Goal: Task Accomplishment & Management: Manage account settings

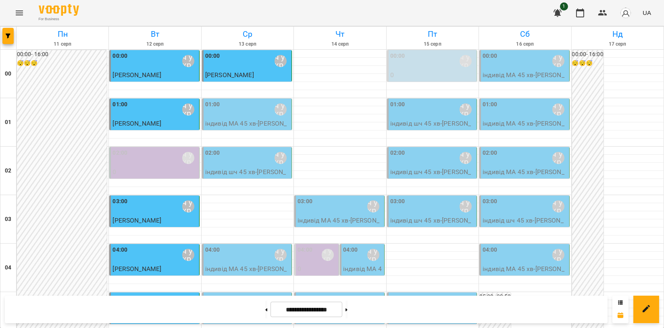
click at [12, 15] on button "Menu" at bounding box center [19, 12] width 19 height 19
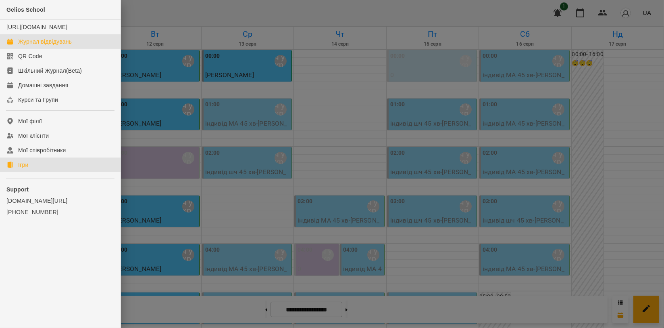
click at [72, 171] on link "Ігри" at bounding box center [60, 164] width 121 height 15
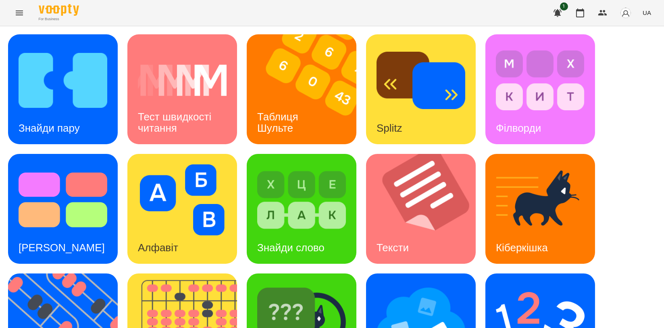
scroll to position [134, 0]
click at [169, 273] on img at bounding box center [187, 328] width 120 height 110
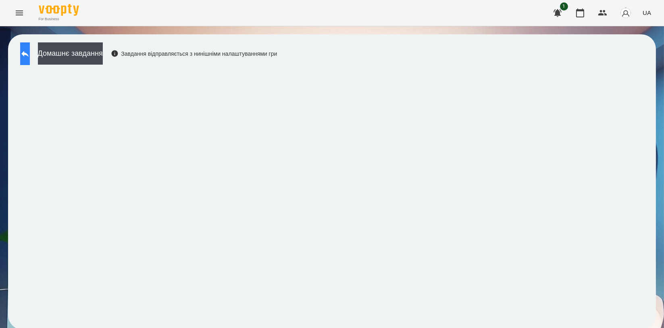
click at [30, 49] on icon at bounding box center [25, 54] width 10 height 10
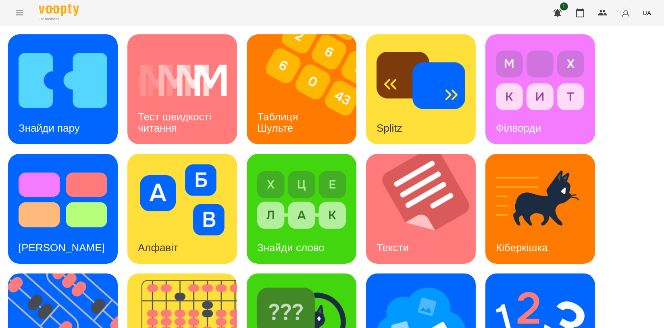
scroll to position [90, 0]
click at [305, 101] on div "Таблиця Шульте" at bounding box center [279, 122] width 65 height 43
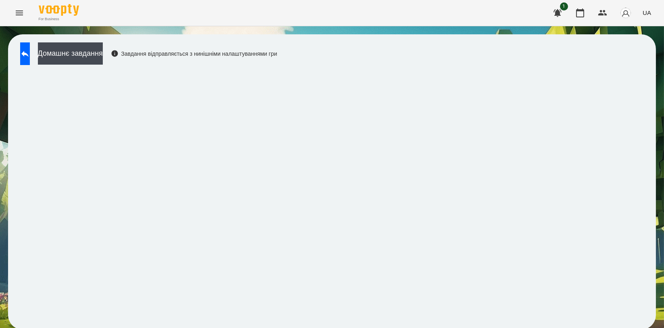
scroll to position [1, 0]
click at [26, 42] on button at bounding box center [25, 53] width 10 height 23
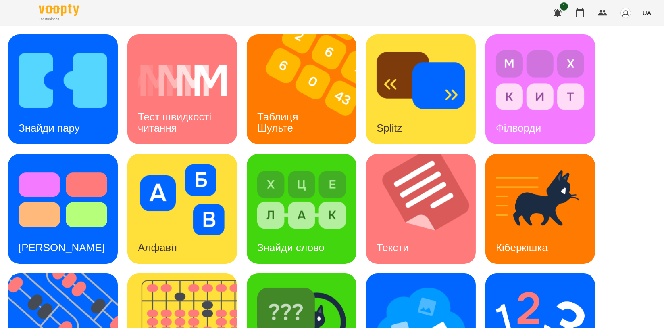
scroll to position [181, 0]
click at [66, 273] on img at bounding box center [68, 328] width 120 height 110
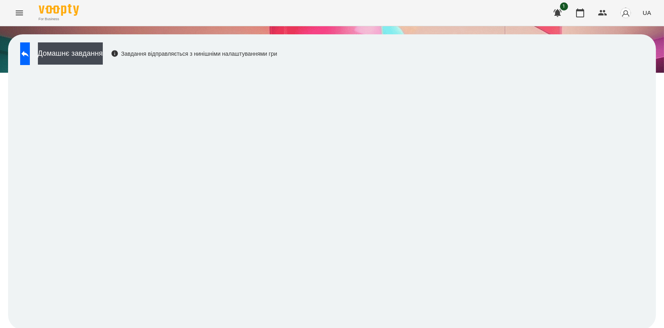
scroll to position [1, 0]
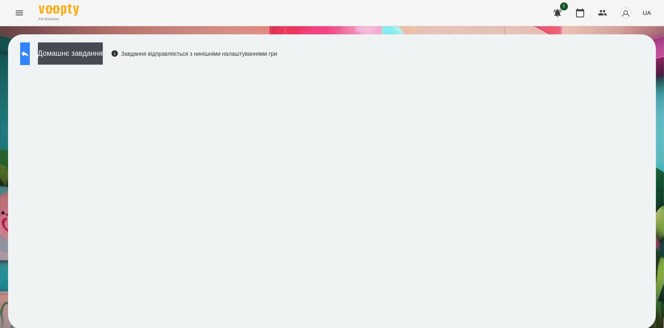
click at [30, 53] on icon at bounding box center [25, 54] width 10 height 10
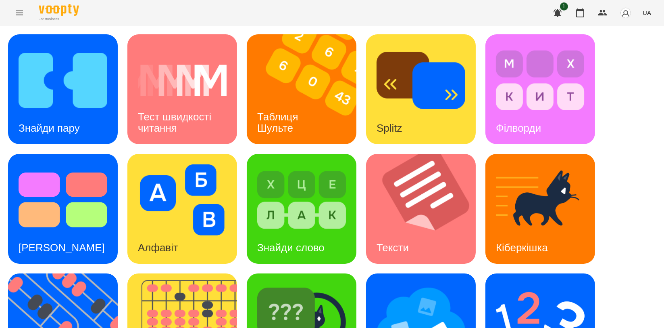
scroll to position [181, 0]
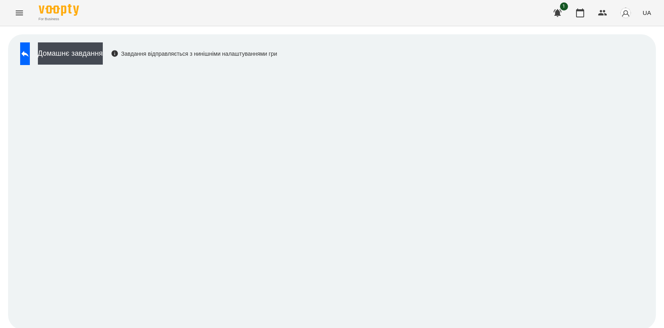
scroll to position [1, 0]
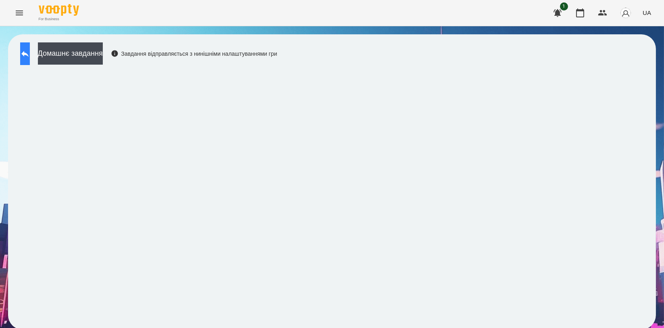
click at [30, 51] on icon at bounding box center [25, 54] width 10 height 10
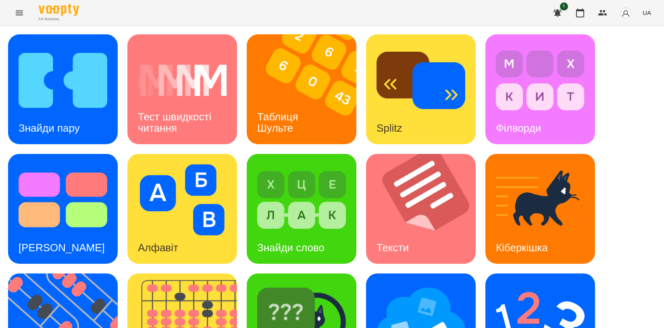
scroll to position [181, 0]
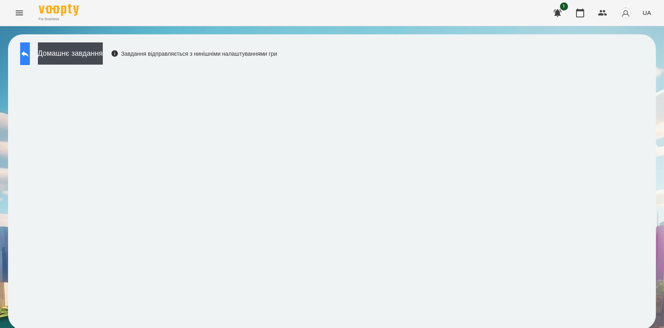
click at [30, 58] on button at bounding box center [25, 53] width 10 height 23
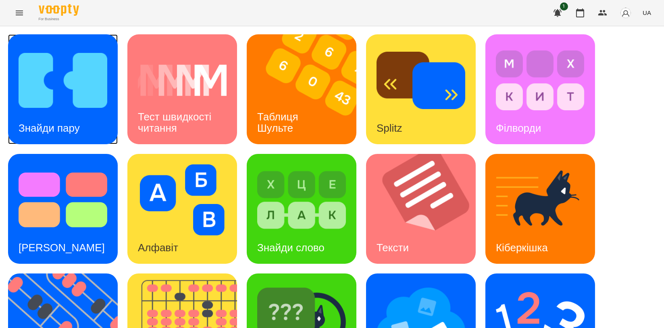
click at [52, 90] on img at bounding box center [63, 80] width 89 height 71
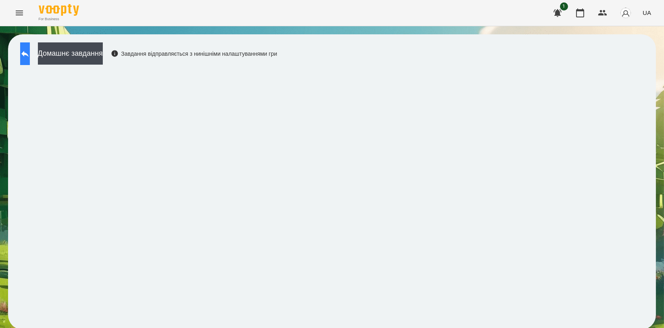
click at [30, 56] on button at bounding box center [25, 53] width 10 height 23
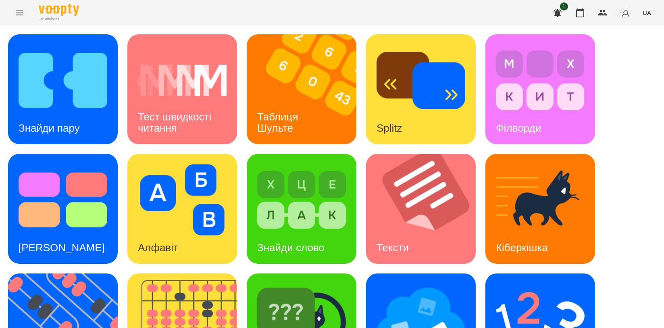
scroll to position [134, 0]
click at [281, 284] on img at bounding box center [301, 319] width 89 height 71
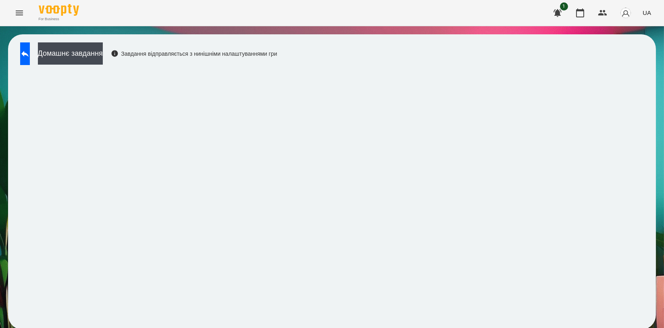
click at [582, 63] on div "Домашнє завдання Завдання відправляється з нинішніми налаштуваннями гри" at bounding box center [332, 181] width 648 height 295
click at [30, 48] on button at bounding box center [25, 53] width 10 height 23
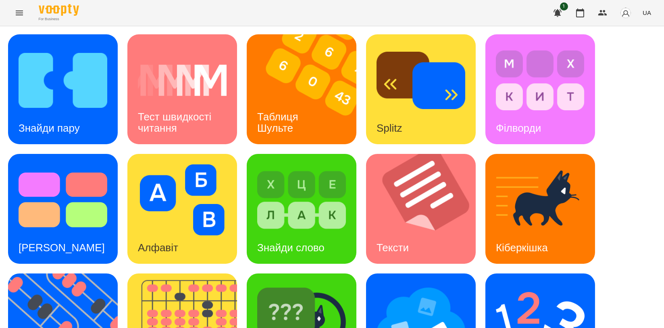
scroll to position [183, 0]
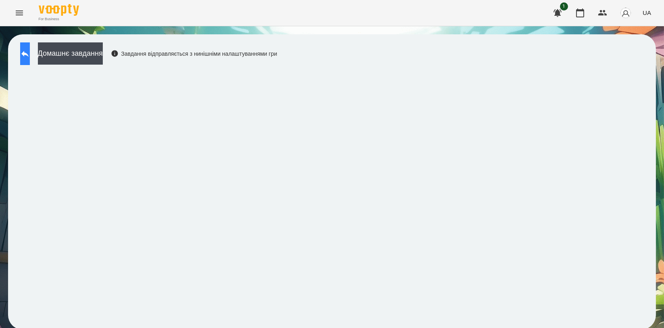
click at [30, 58] on button at bounding box center [25, 53] width 10 height 23
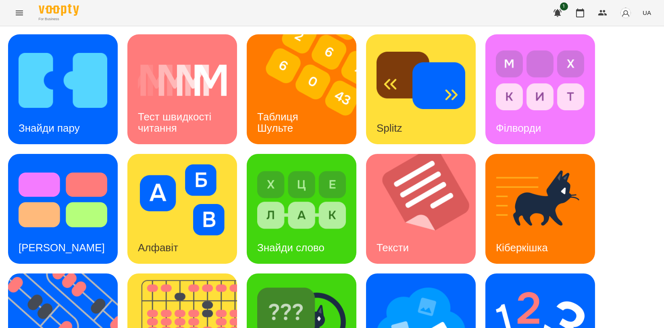
scroll to position [90, 0]
click at [319, 273] on div "[PERSON_NAME]" at bounding box center [302, 328] width 110 height 110
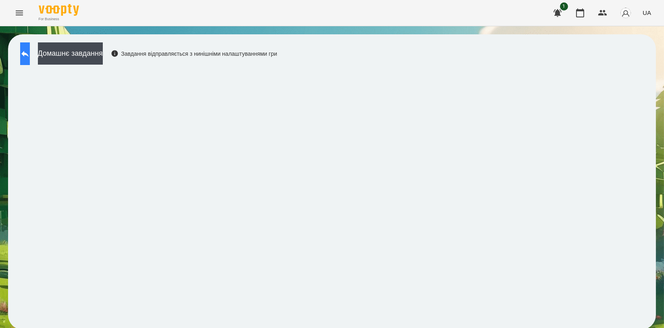
click at [30, 57] on button at bounding box center [25, 53] width 10 height 23
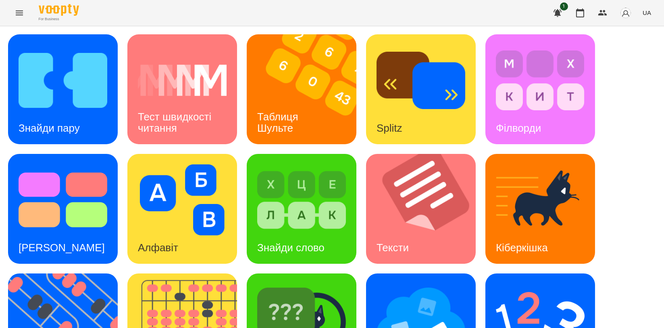
click at [640, 99] on div "Знайди пару Тест швидкості читання Таблиця [PERSON_NAME] Splitz Філворди Тест С…" at bounding box center [332, 268] width 648 height 468
click at [198, 283] on img at bounding box center [187, 328] width 120 height 110
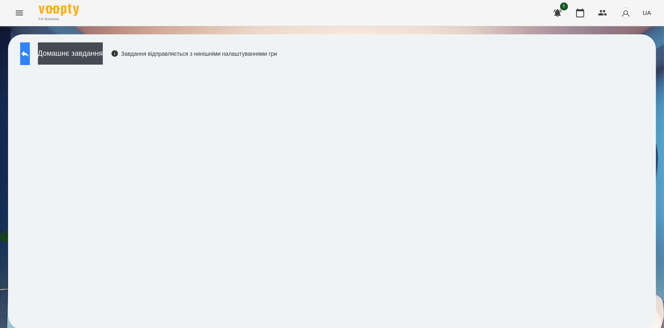
click at [29, 54] on icon at bounding box center [25, 54] width 10 height 10
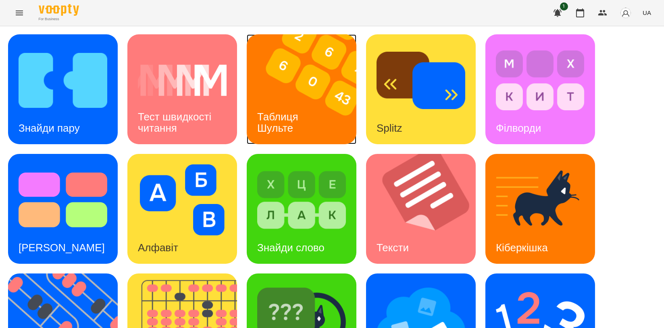
click at [284, 101] on div "Таблиця Шульте" at bounding box center [279, 122] width 65 height 43
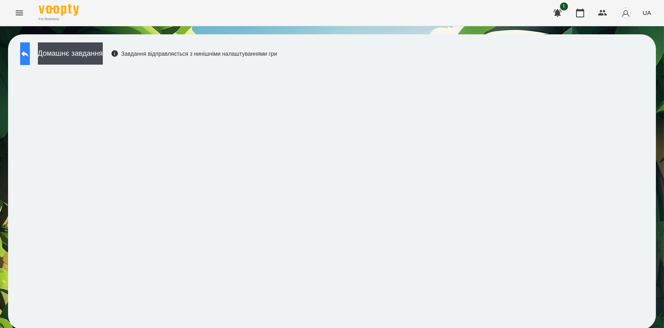
click at [28, 54] on button at bounding box center [25, 53] width 10 height 23
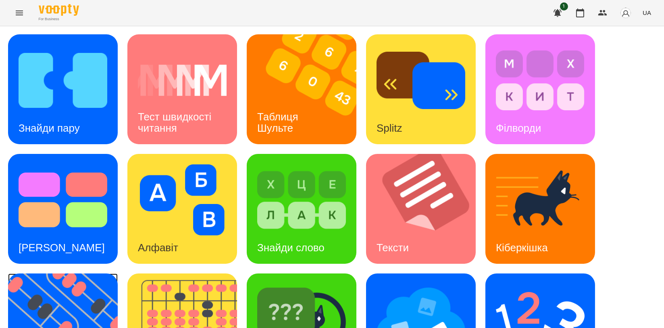
click at [54, 285] on img at bounding box center [68, 328] width 120 height 110
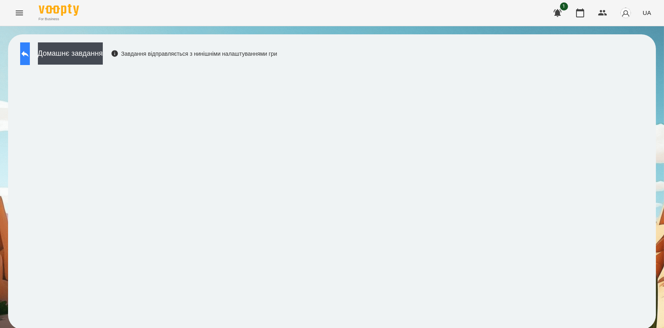
click at [30, 54] on icon at bounding box center [25, 54] width 10 height 10
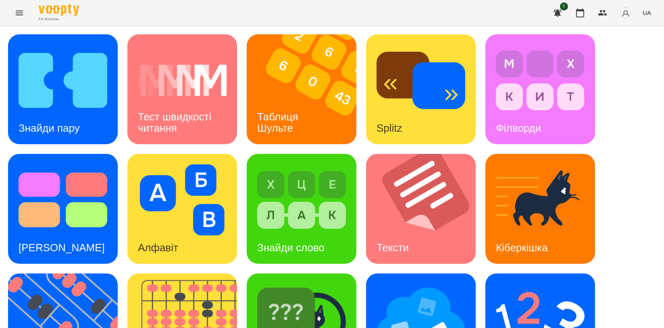
scroll to position [183, 0]
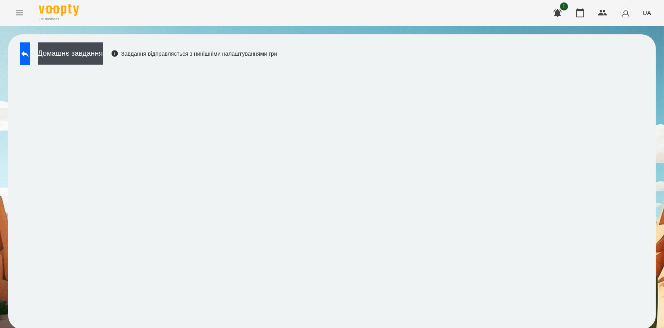
scroll to position [1, 0]
click at [30, 53] on icon at bounding box center [25, 54] width 10 height 10
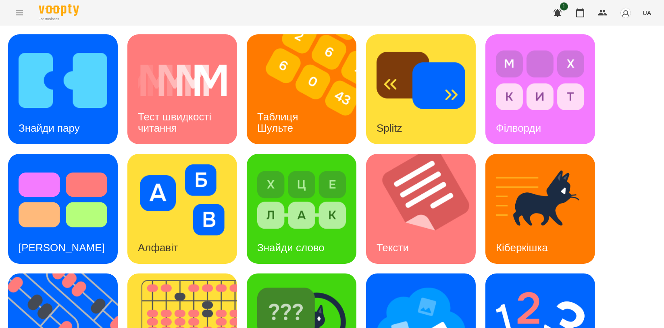
scroll to position [181, 0]
click at [507, 284] on img at bounding box center [540, 319] width 89 height 71
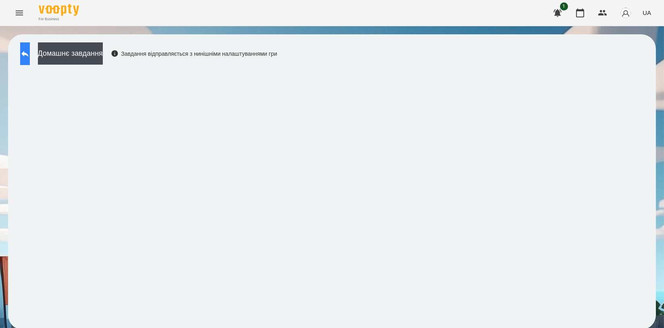
click at [27, 48] on button at bounding box center [25, 53] width 10 height 23
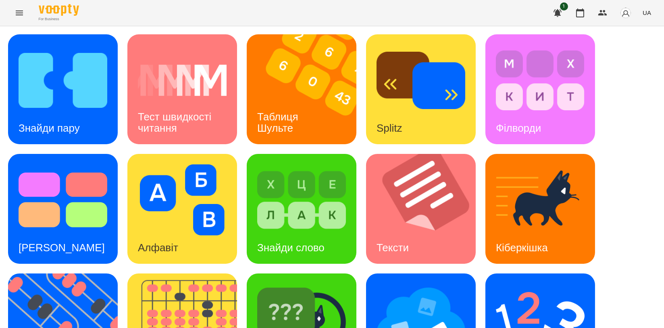
scroll to position [183, 0]
click at [424, 284] on img at bounding box center [421, 319] width 89 height 71
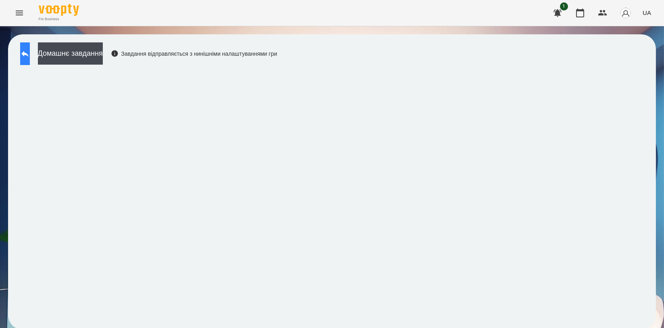
click at [30, 50] on icon at bounding box center [25, 54] width 10 height 10
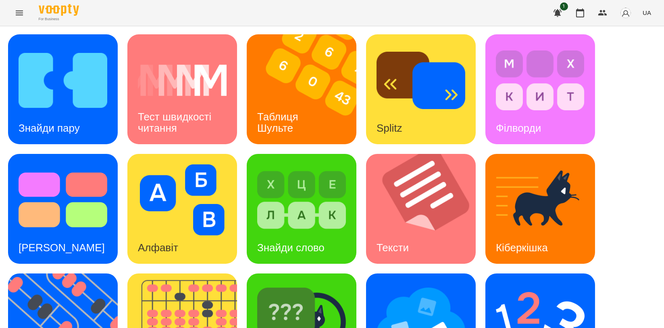
scroll to position [179, 0]
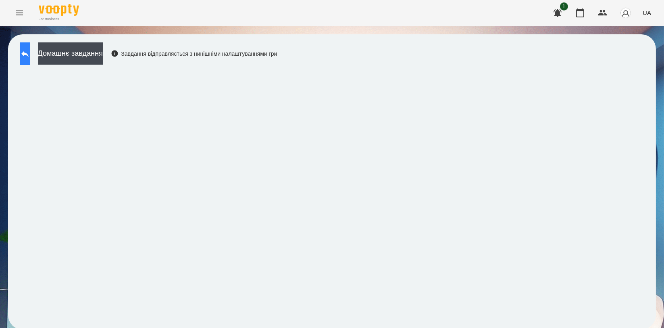
click at [29, 50] on icon at bounding box center [25, 54] width 10 height 10
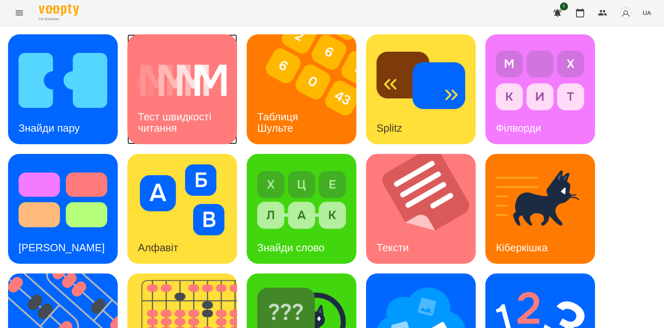
click at [129, 119] on div "Тест швидкості читання" at bounding box center [182, 122] width 110 height 43
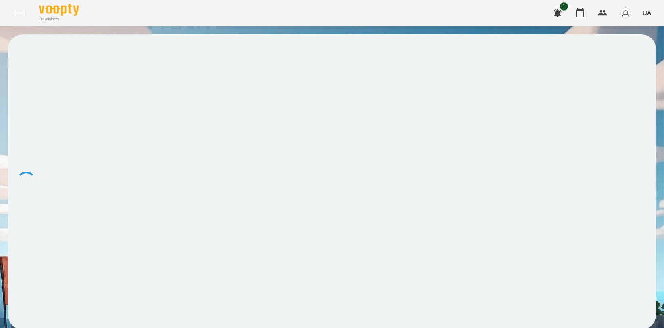
click at [120, 117] on div at bounding box center [332, 181] width 648 height 295
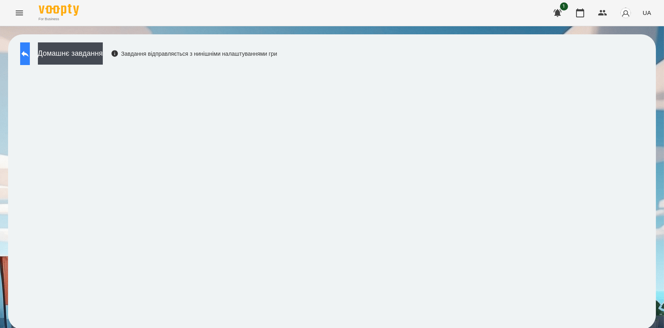
click at [25, 45] on button at bounding box center [25, 53] width 10 height 23
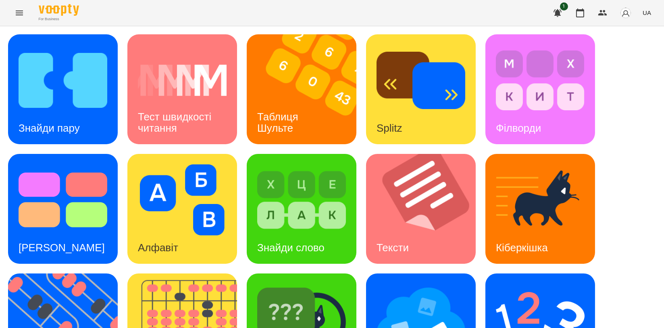
scroll to position [134, 0]
click at [420, 284] on img at bounding box center [421, 319] width 89 height 71
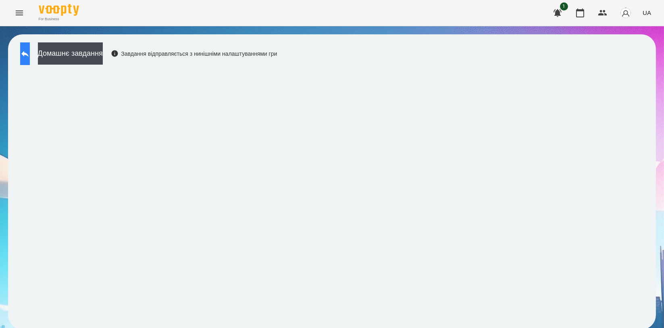
click at [28, 54] on icon at bounding box center [25, 54] width 10 height 10
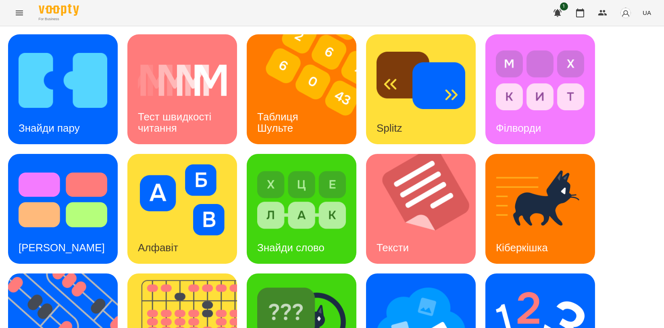
scroll to position [90, 0]
click at [424, 284] on img at bounding box center [421, 319] width 89 height 71
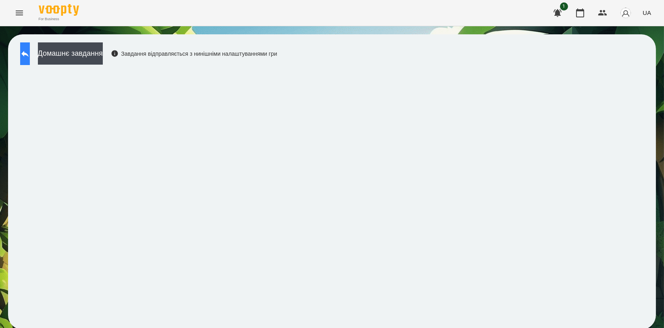
click at [29, 53] on icon at bounding box center [24, 54] width 7 height 6
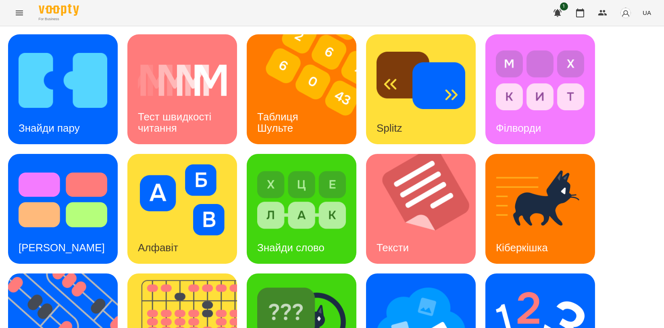
scroll to position [179, 0]
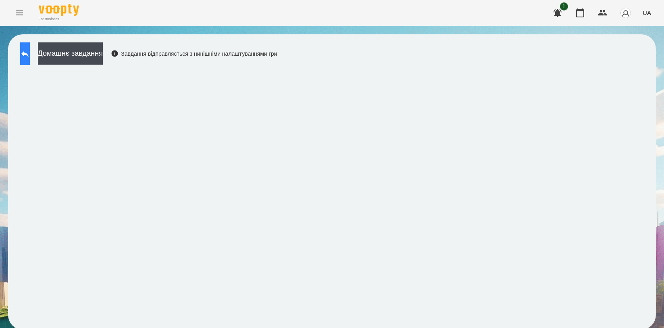
click at [30, 51] on icon at bounding box center [25, 54] width 10 height 10
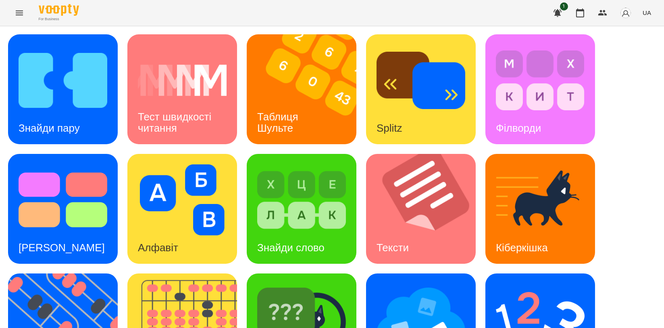
scroll to position [134, 0]
click at [52, 273] on img at bounding box center [68, 328] width 120 height 110
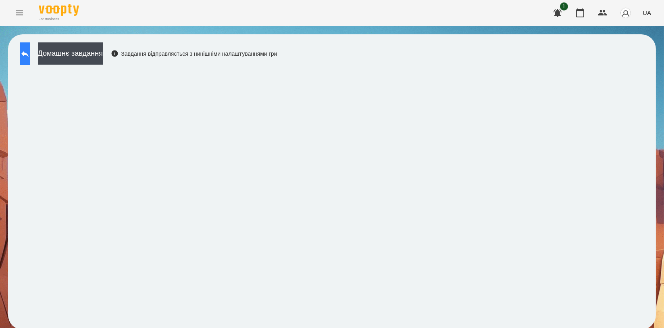
click at [29, 53] on icon at bounding box center [24, 54] width 7 height 6
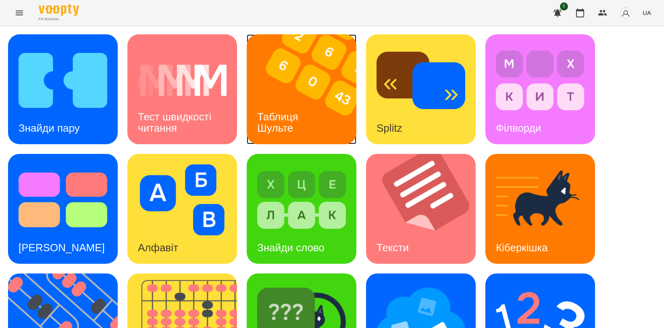
click at [300, 125] on div "Таблиця Шульте" at bounding box center [279, 122] width 65 height 43
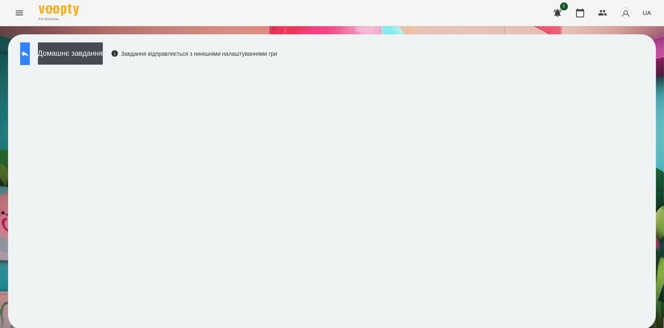
click at [30, 50] on icon at bounding box center [25, 54] width 10 height 10
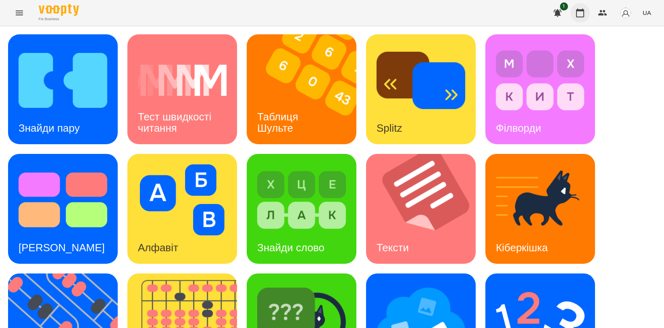
click at [580, 9] on icon "button" at bounding box center [580, 12] width 8 height 9
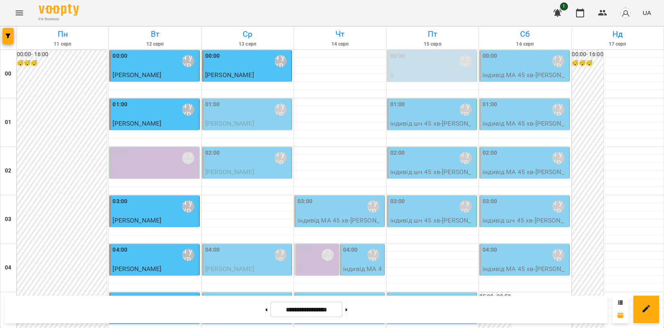
click at [231, 120] on span "[PERSON_NAME]" at bounding box center [229, 123] width 49 height 8
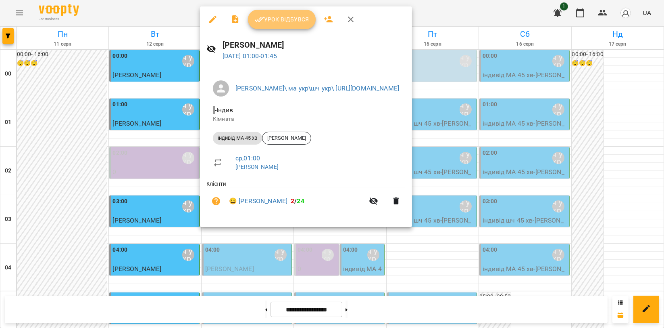
click at [274, 15] on span "Урок відбувся" at bounding box center [282, 20] width 55 height 10
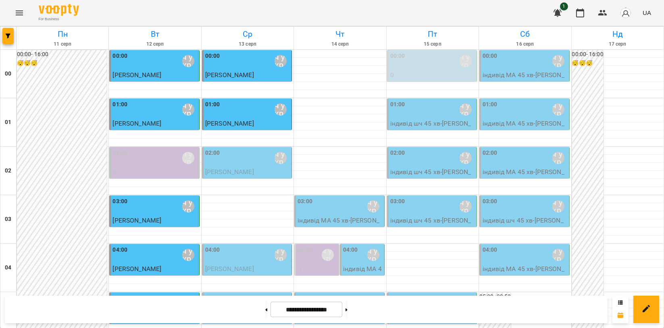
click at [238, 163] on div "02:00 [PERSON_NAME]\ ма укр\шч укр\ [URL][DOMAIN_NAME]" at bounding box center [247, 157] width 85 height 19
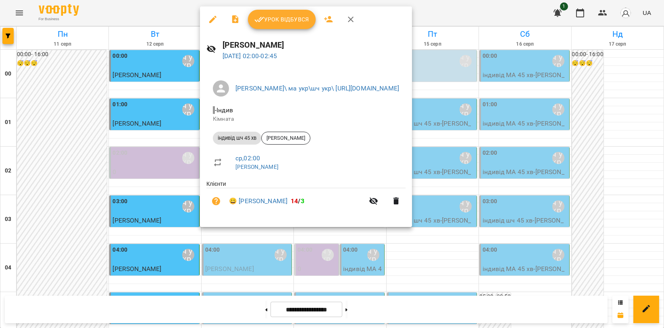
click at [284, 15] on span "Урок відбувся" at bounding box center [282, 20] width 55 height 10
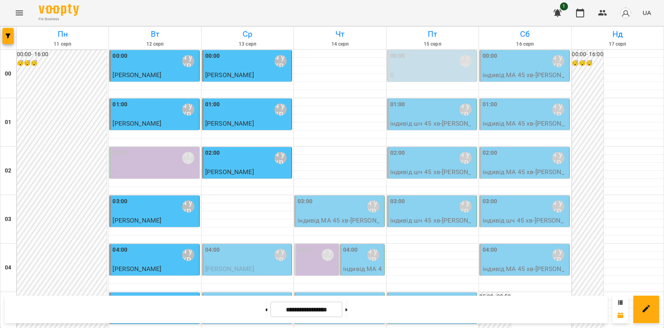
scroll to position [179, 0]
click at [231, 265] on span "[PERSON_NAME]" at bounding box center [229, 269] width 49 height 8
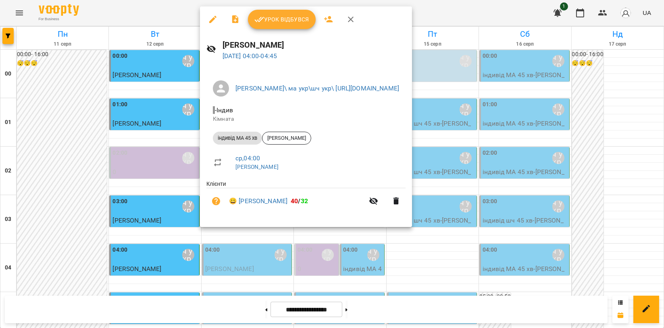
click at [276, 19] on span "Урок відбувся" at bounding box center [282, 20] width 55 height 10
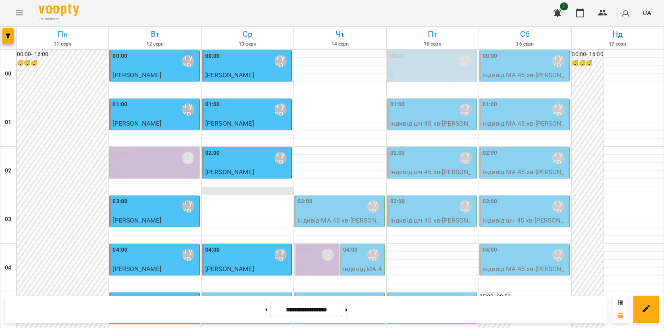
scroll to position [134, 0]
click at [240, 294] on div "05:00 [PERSON_NAME]\ ма укр\шч укр\ [URL][DOMAIN_NAME]" at bounding box center [247, 303] width 85 height 19
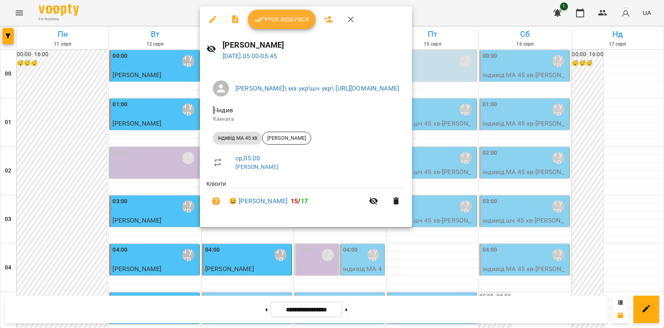
click at [277, 31] on div "Урок відбувся" at bounding box center [306, 19] width 212 height 26
click at [283, 23] on span "Урок відбувся" at bounding box center [282, 20] width 55 height 10
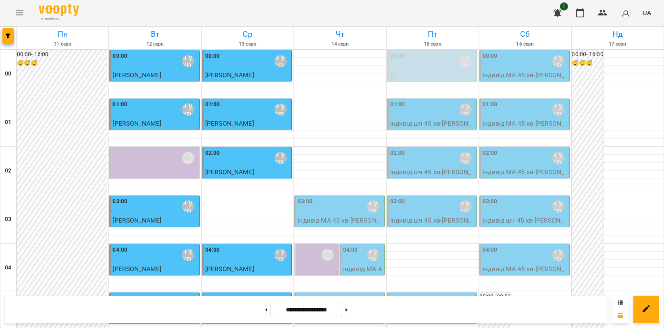
scroll to position [90, 0]
click at [357, 245] on div "04:00 [PERSON_NAME]\ ма укр\шч укр\ [URL][DOMAIN_NAME]" at bounding box center [363, 254] width 40 height 19
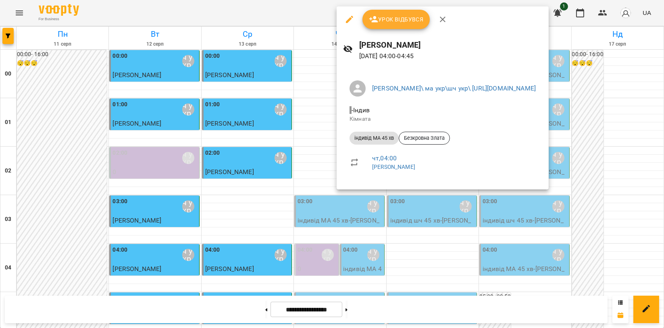
click at [439, 21] on icon "button" at bounding box center [443, 20] width 10 height 10
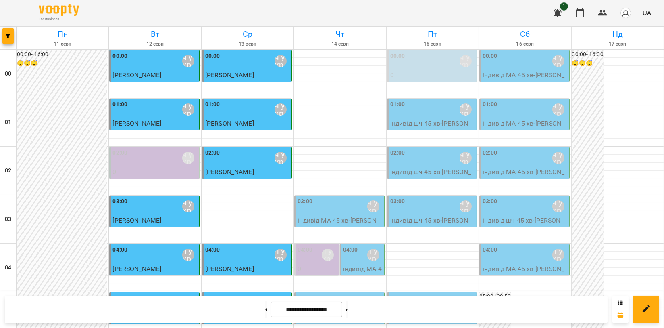
scroll to position [741, 0]
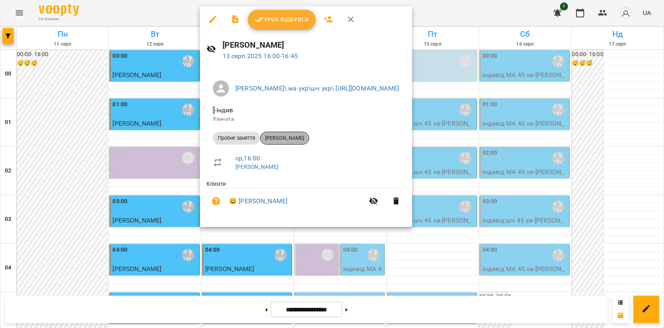
click at [306, 138] on span "[PERSON_NAME]" at bounding box center [285, 137] width 48 height 7
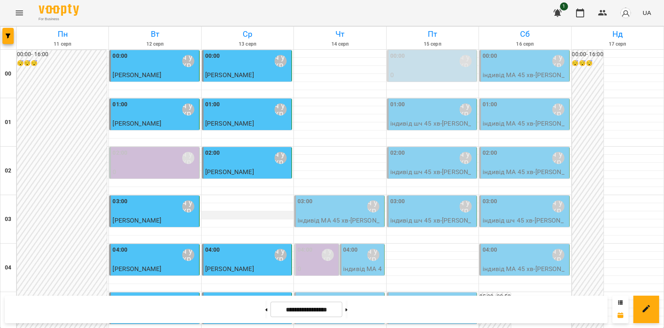
scroll to position [672, 0]
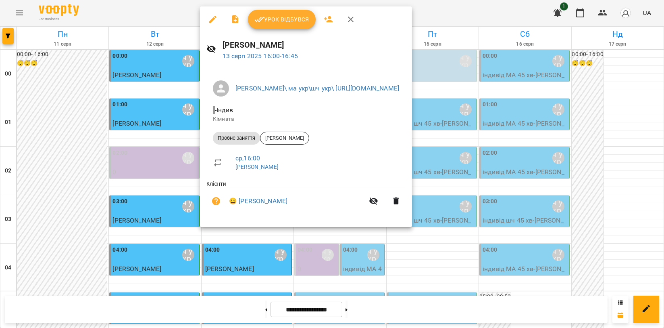
click at [348, 21] on icon "button" at bounding box center [351, 20] width 10 height 10
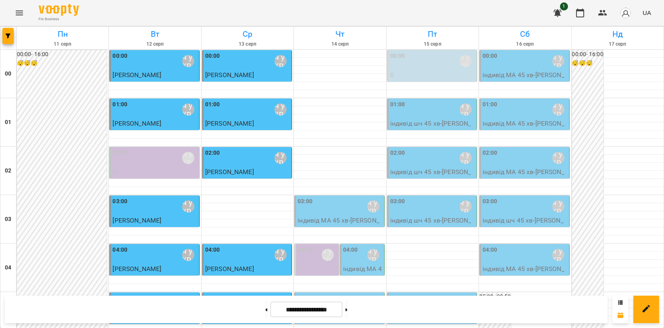
scroll to position [920, 0]
